Goal: Find specific page/section

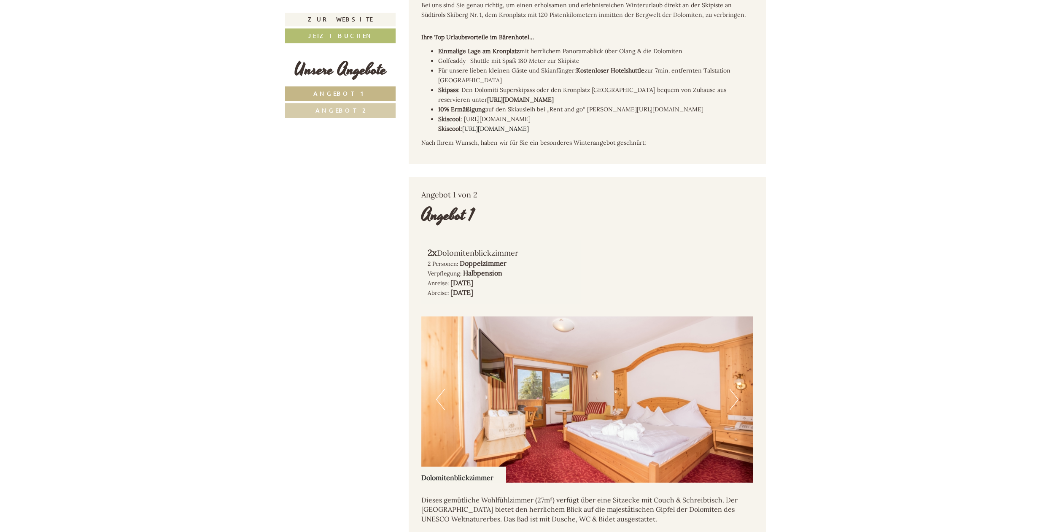
scroll to position [427, 0]
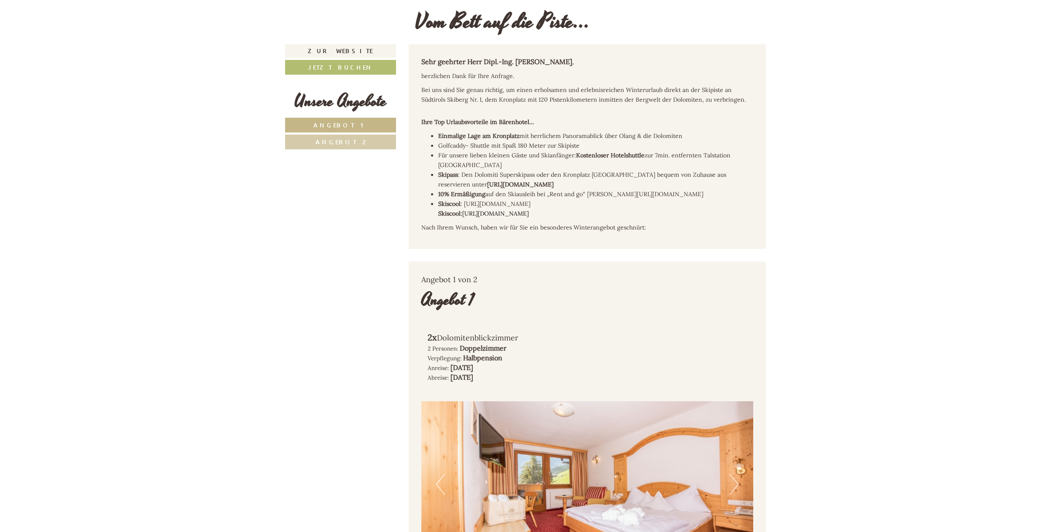
click at [350, 143] on span "Angebot 2" at bounding box center [341, 142] width 50 height 8
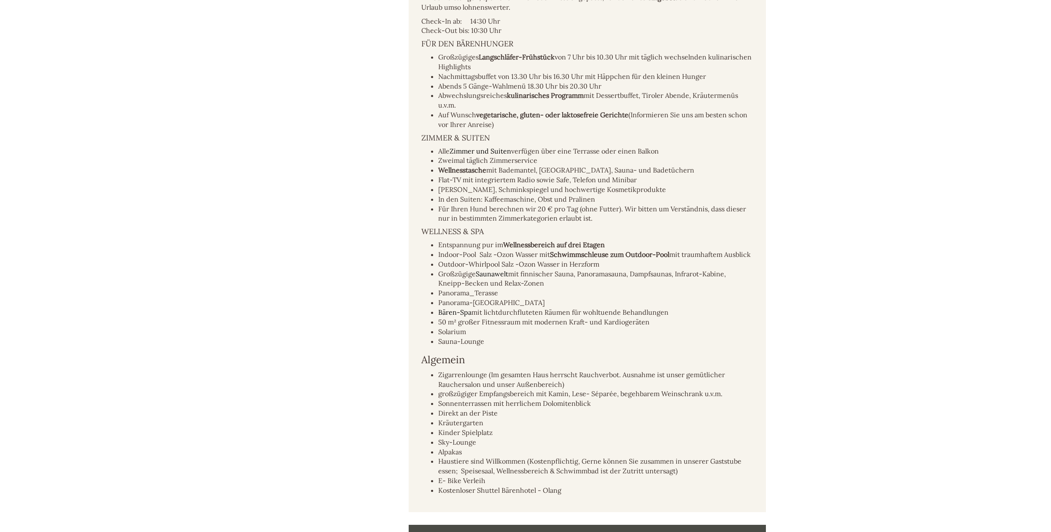
scroll to position [0, 0]
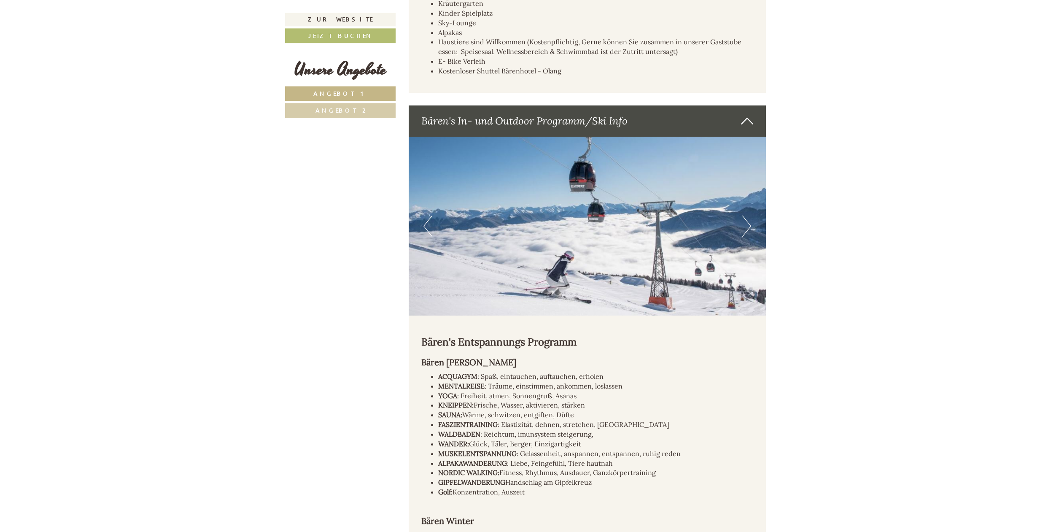
scroll to position [2396, 0]
